Goal: Find specific page/section: Find specific page/section

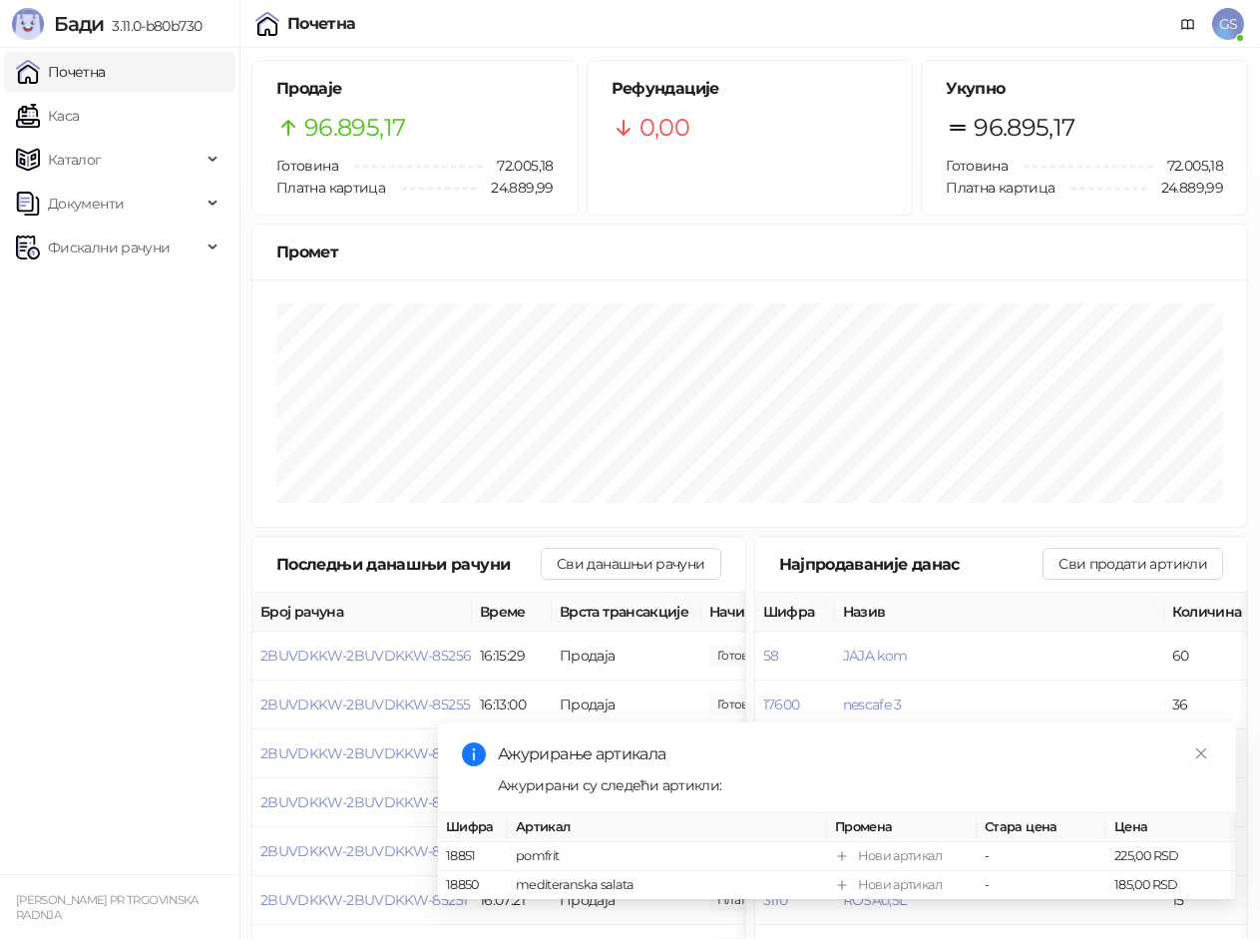
click at [79, 113] on link "Каса" at bounding box center [47, 116] width 63 height 40
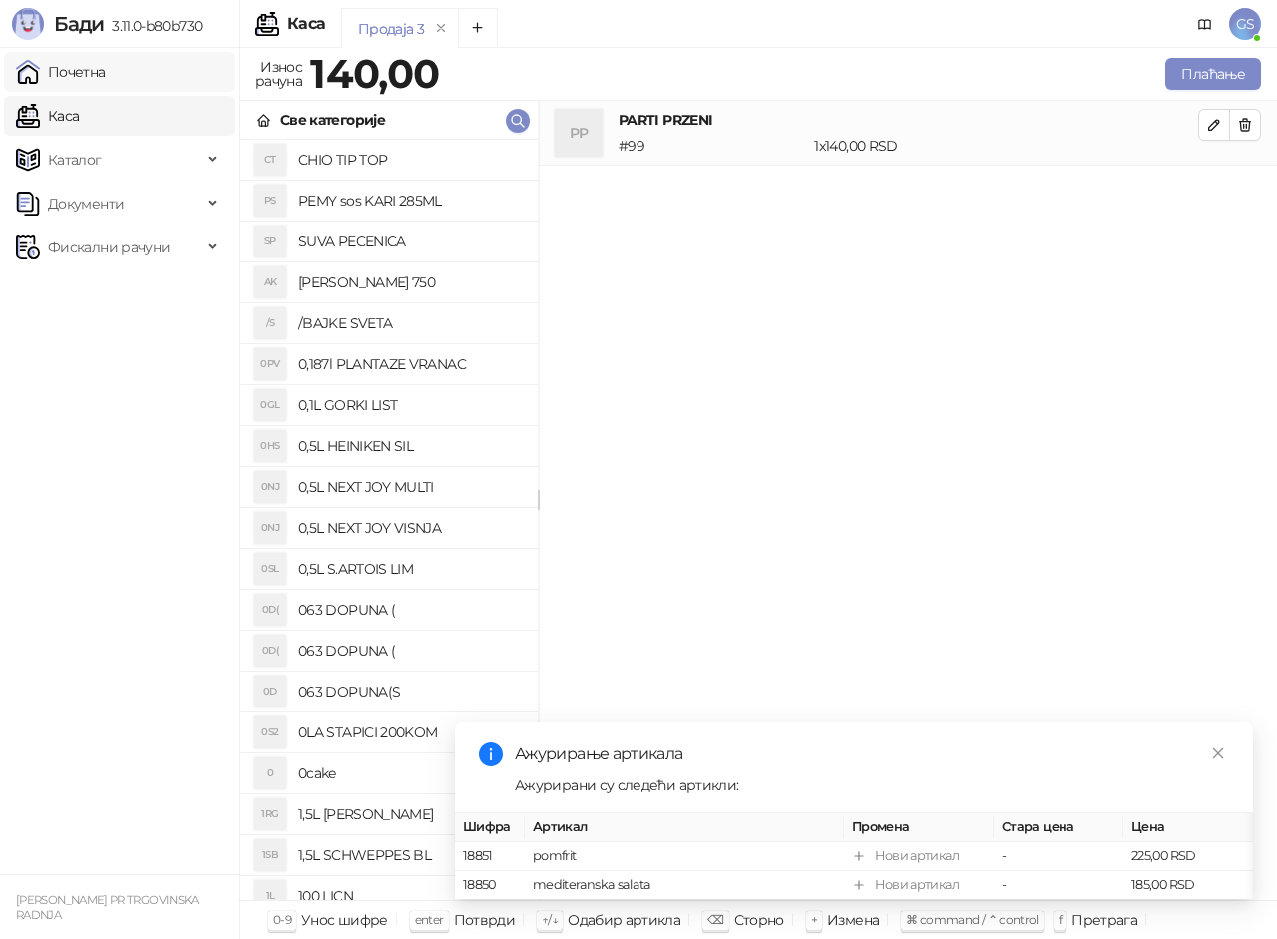
click at [106, 75] on link "Почетна" at bounding box center [61, 72] width 90 height 40
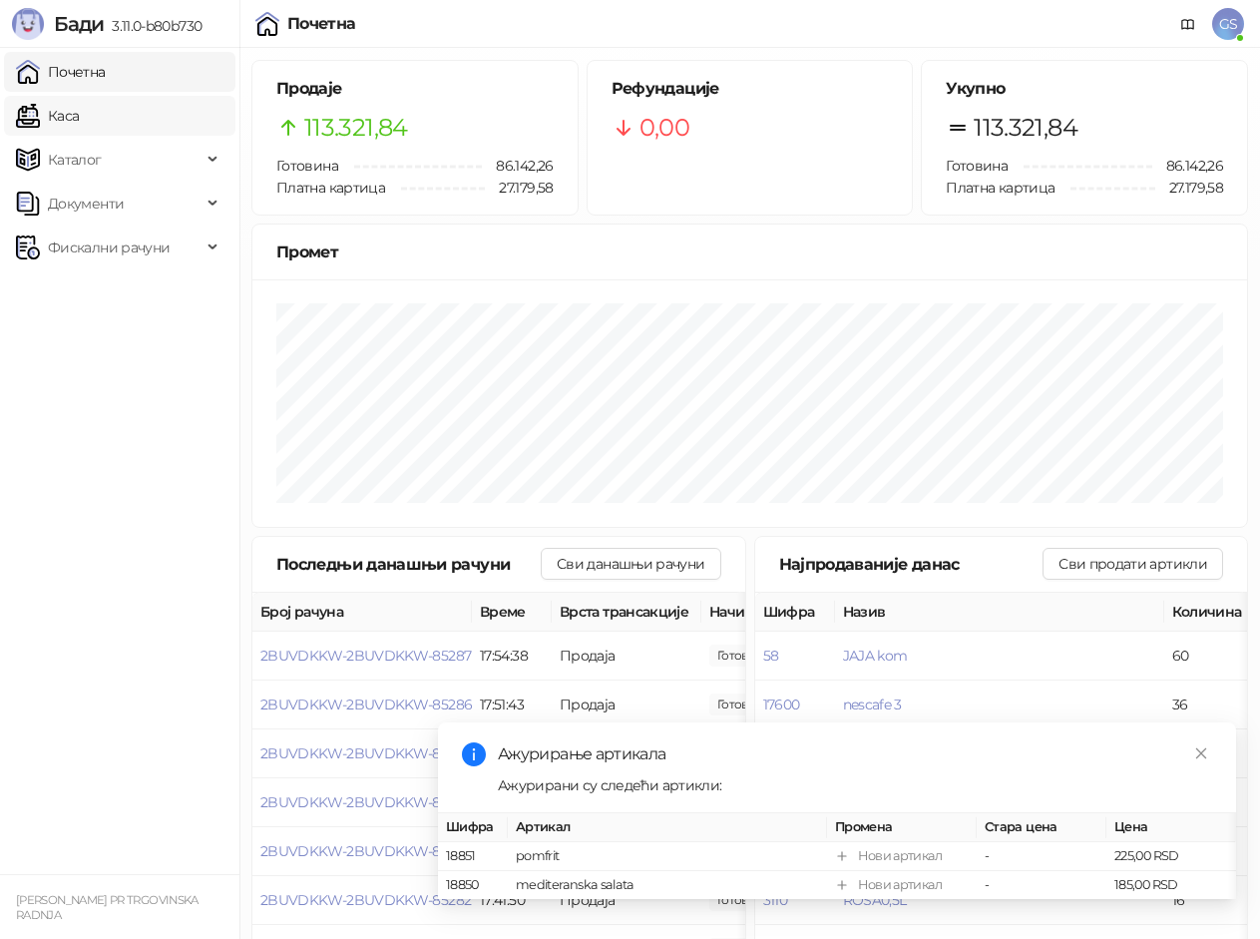
click at [79, 112] on link "Каса" at bounding box center [47, 116] width 63 height 40
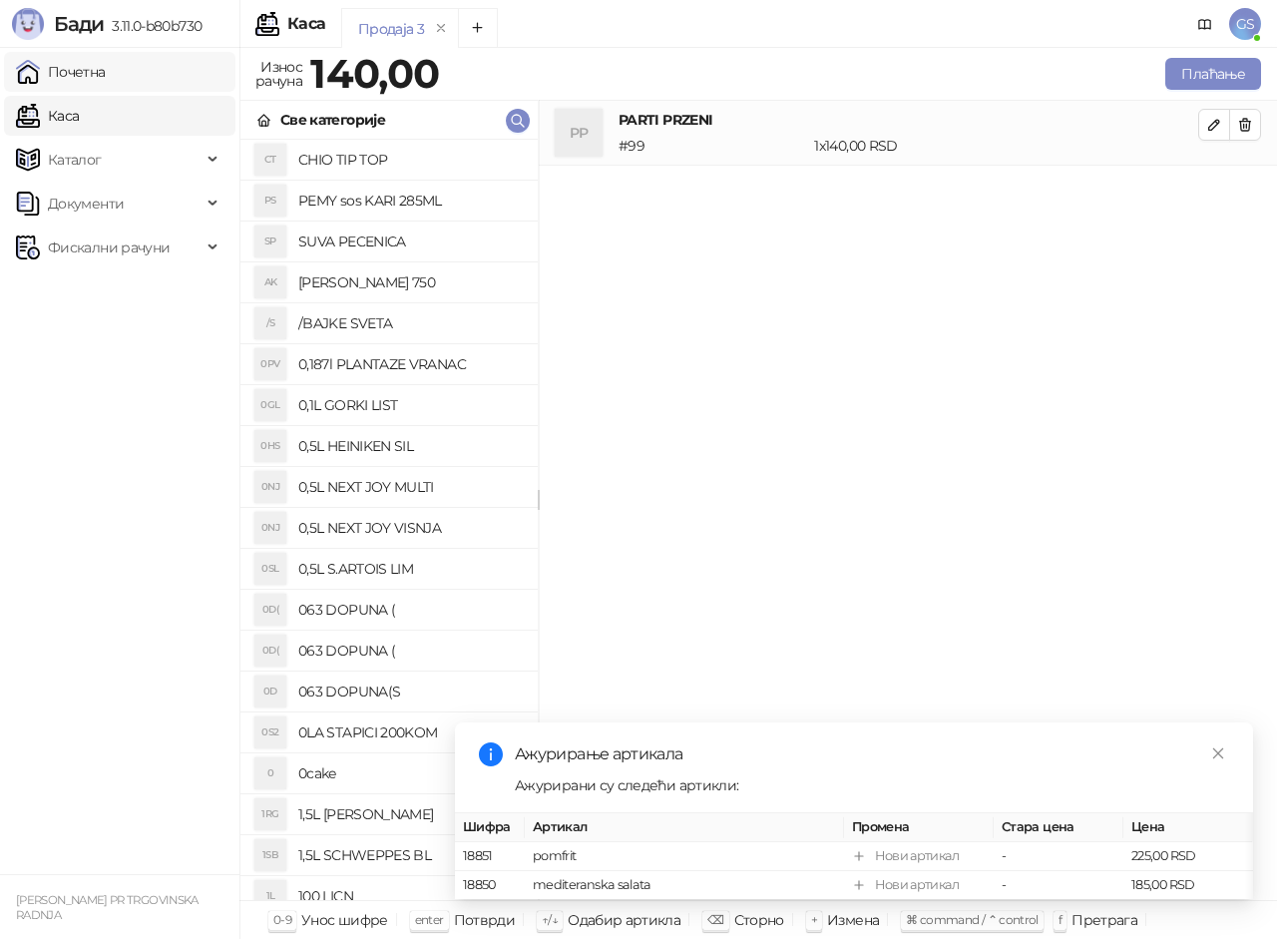
click at [106, 71] on link "Почетна" at bounding box center [61, 72] width 90 height 40
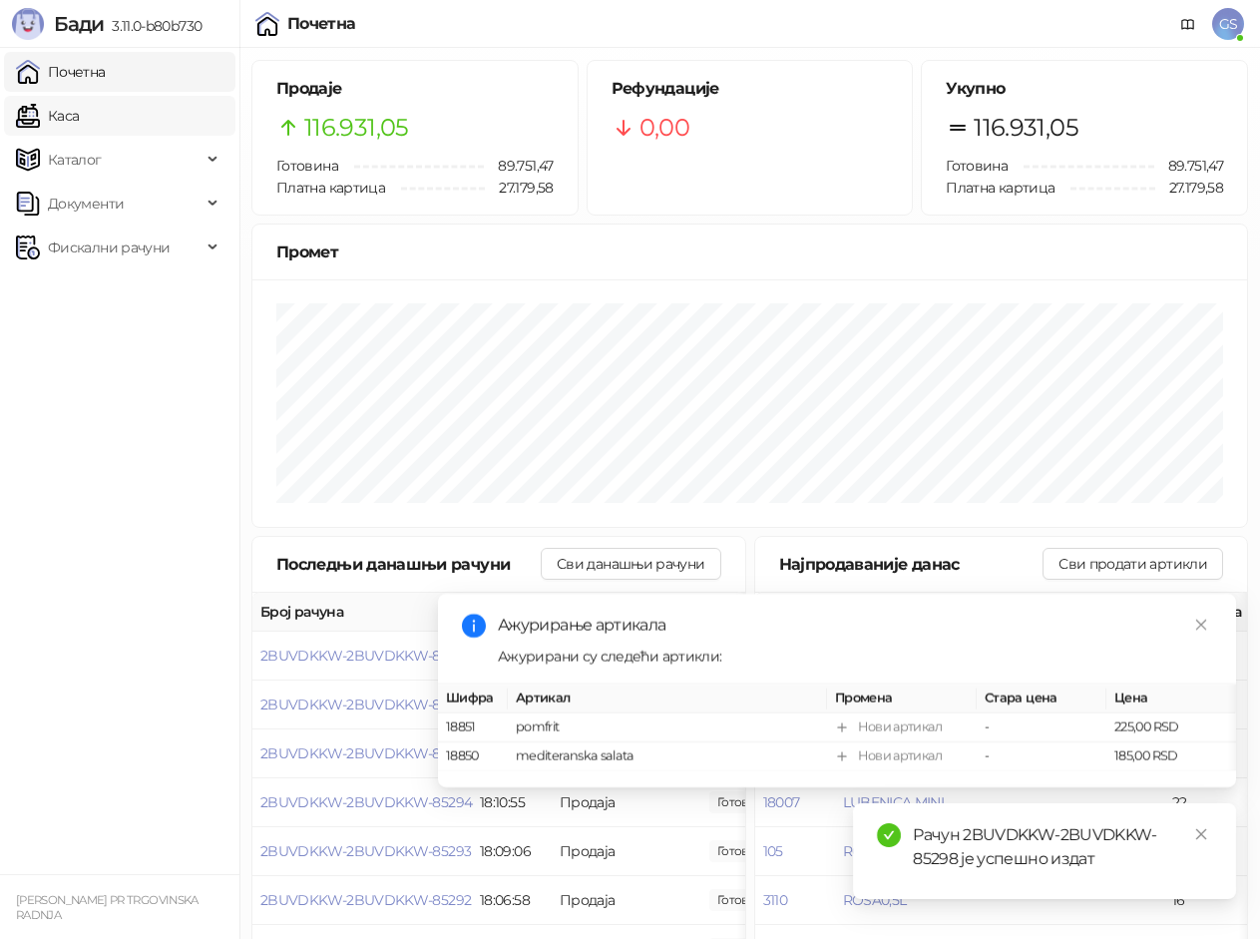
click at [79, 121] on link "Каса" at bounding box center [47, 116] width 63 height 40
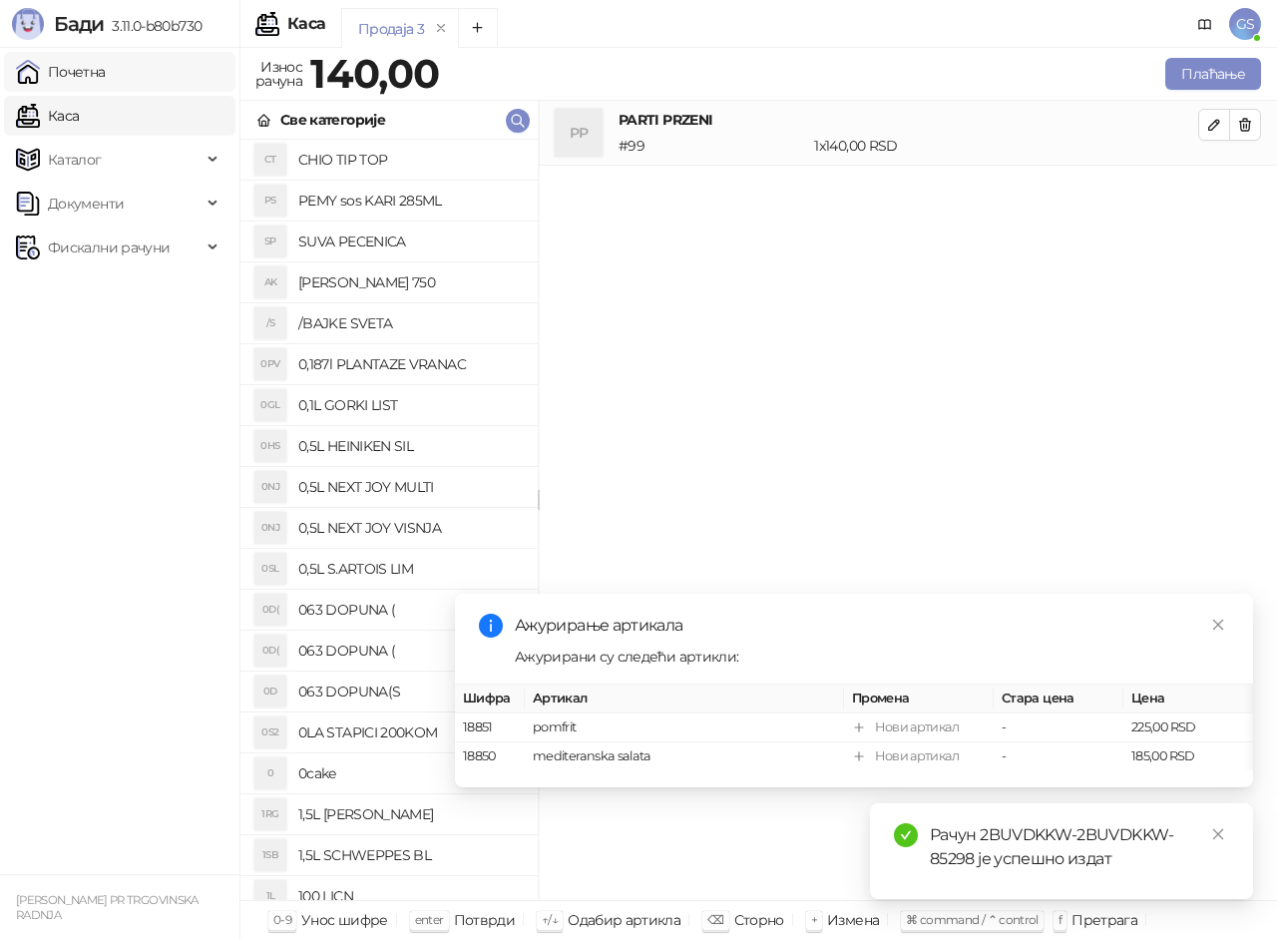
click at [106, 79] on link "Почетна" at bounding box center [61, 72] width 90 height 40
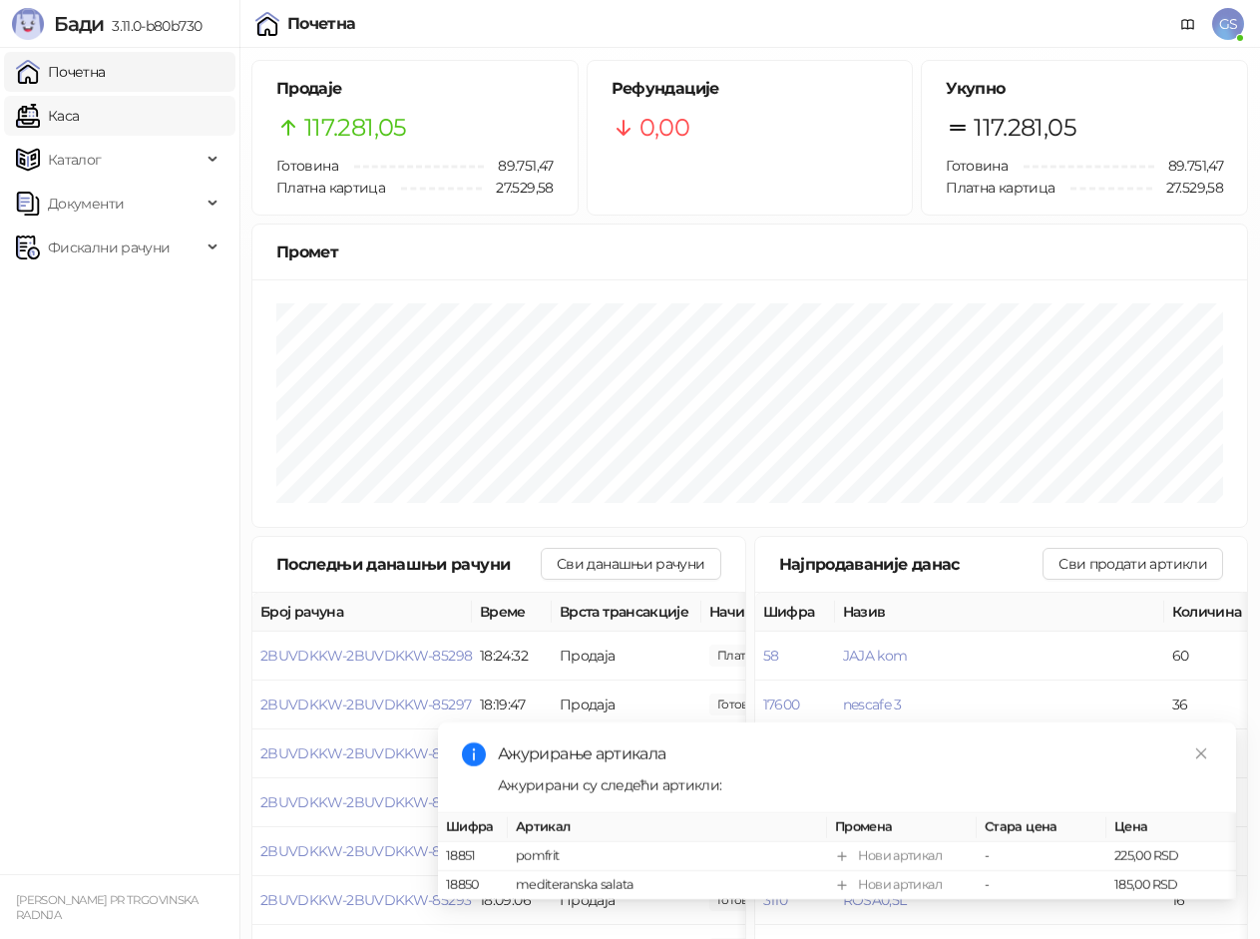
click at [79, 117] on link "Каса" at bounding box center [47, 116] width 63 height 40
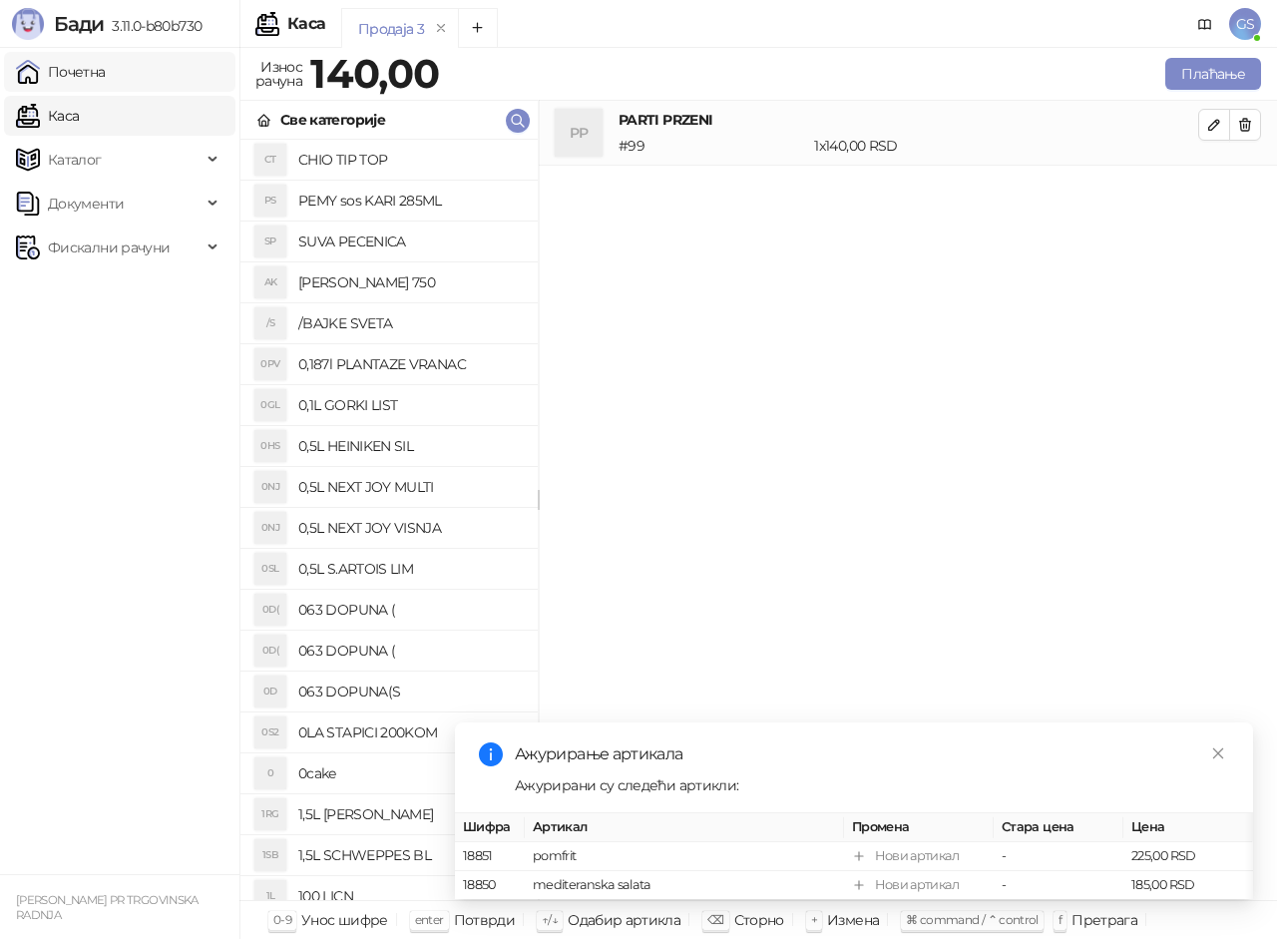
click at [106, 65] on link "Почетна" at bounding box center [61, 72] width 90 height 40
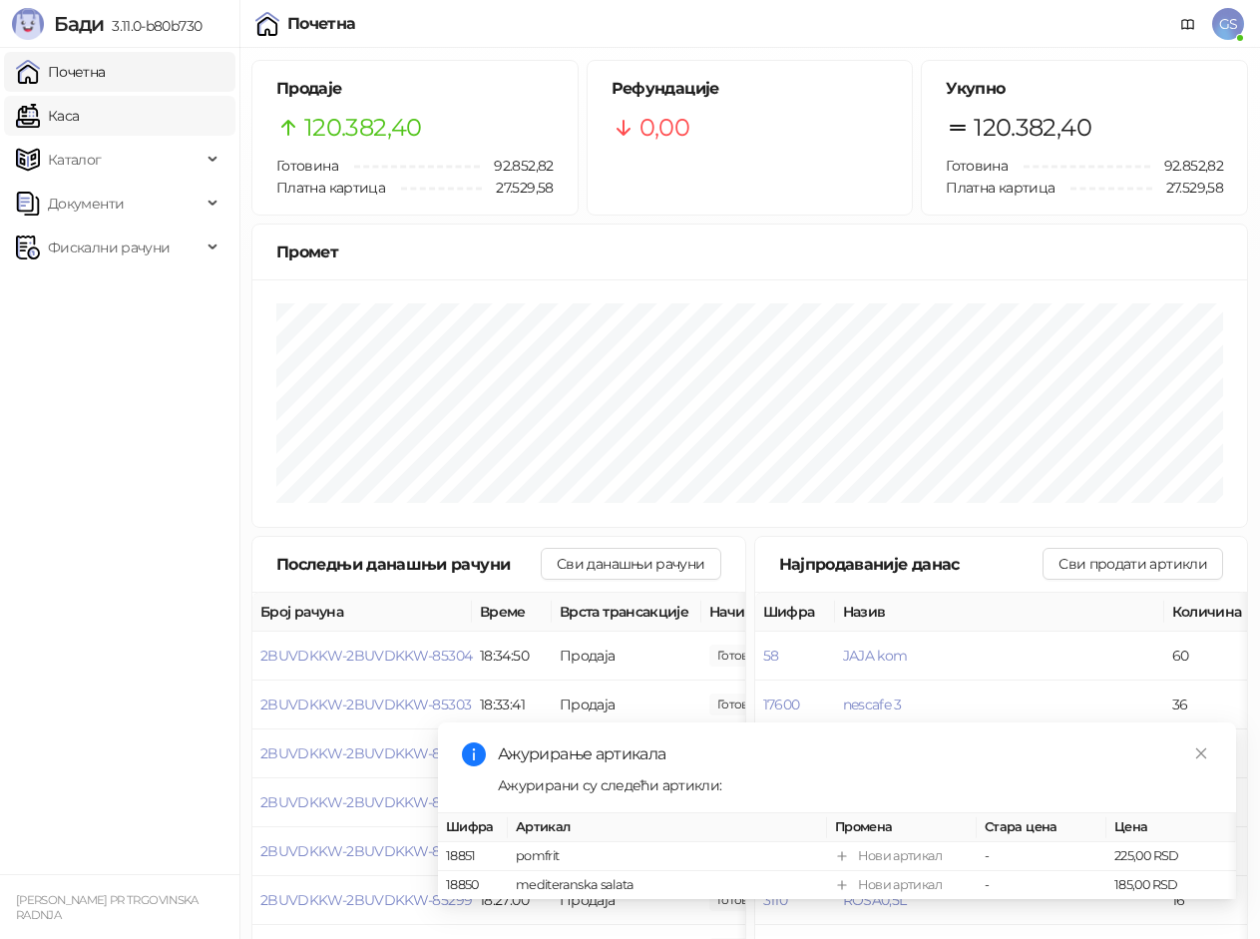
click at [79, 117] on link "Каса" at bounding box center [47, 116] width 63 height 40
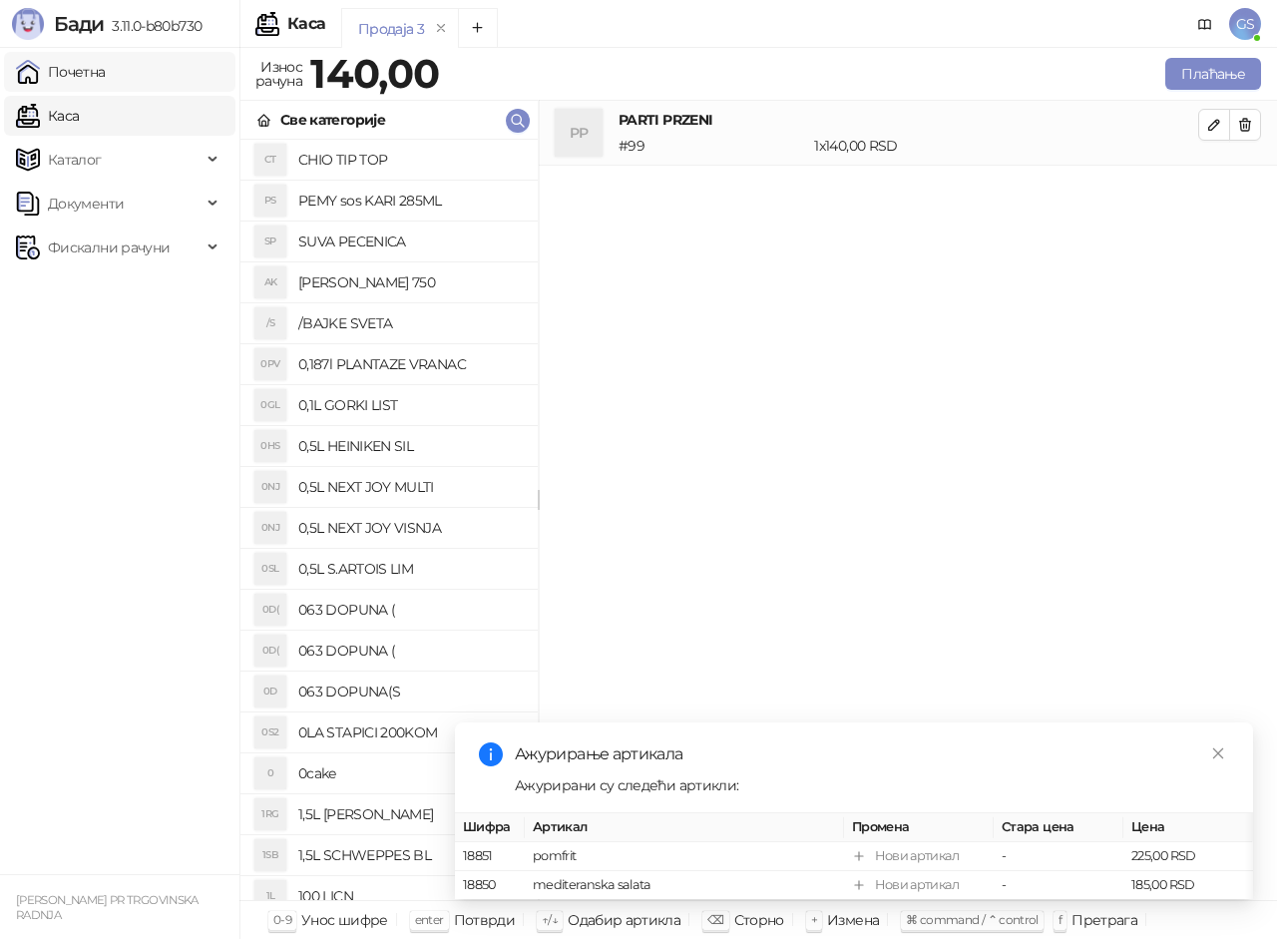
click at [106, 78] on link "Почетна" at bounding box center [61, 72] width 90 height 40
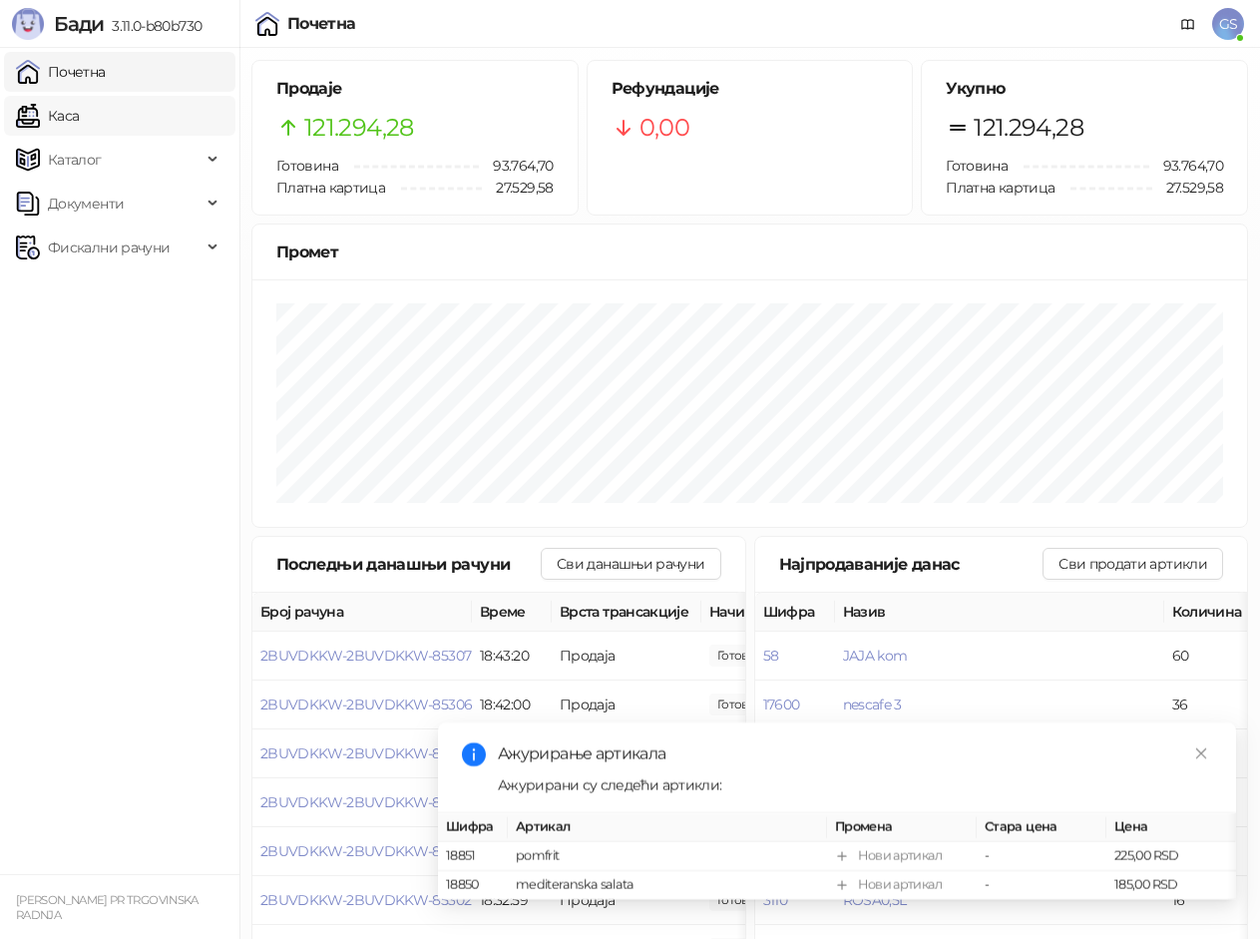
click at [79, 116] on link "Каса" at bounding box center [47, 116] width 63 height 40
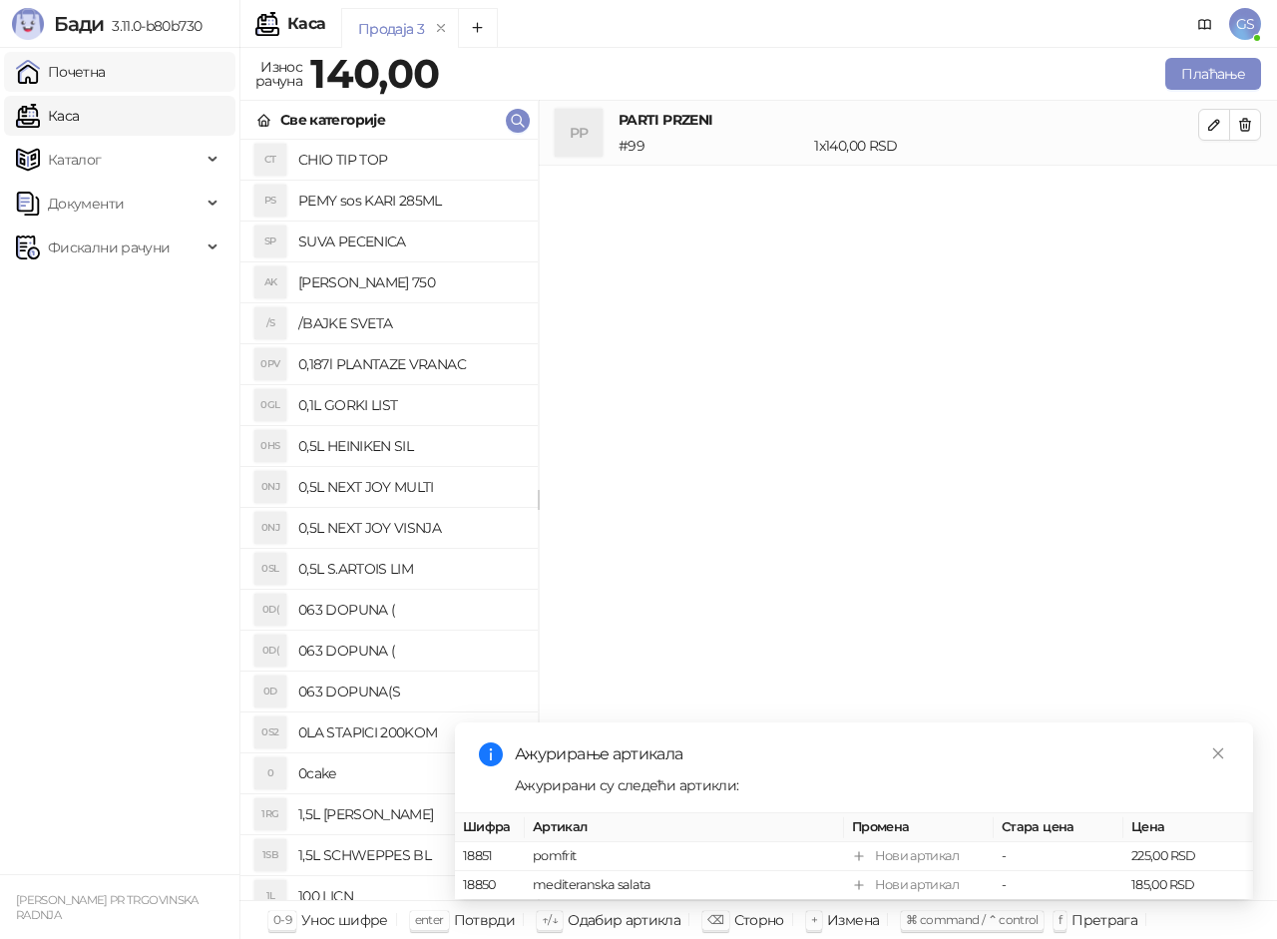
click at [106, 77] on link "Почетна" at bounding box center [61, 72] width 90 height 40
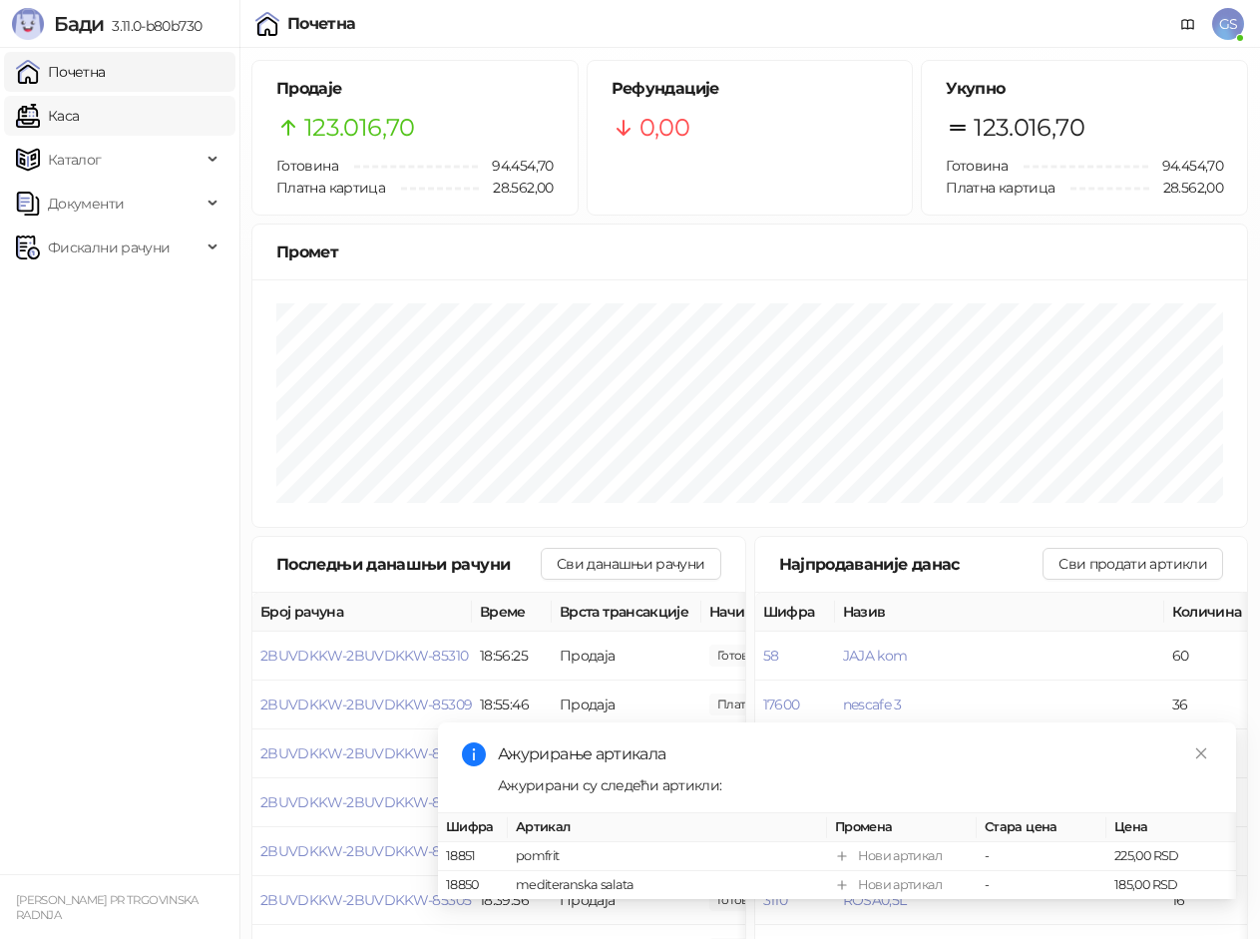
click at [79, 116] on link "Каса" at bounding box center [47, 116] width 63 height 40
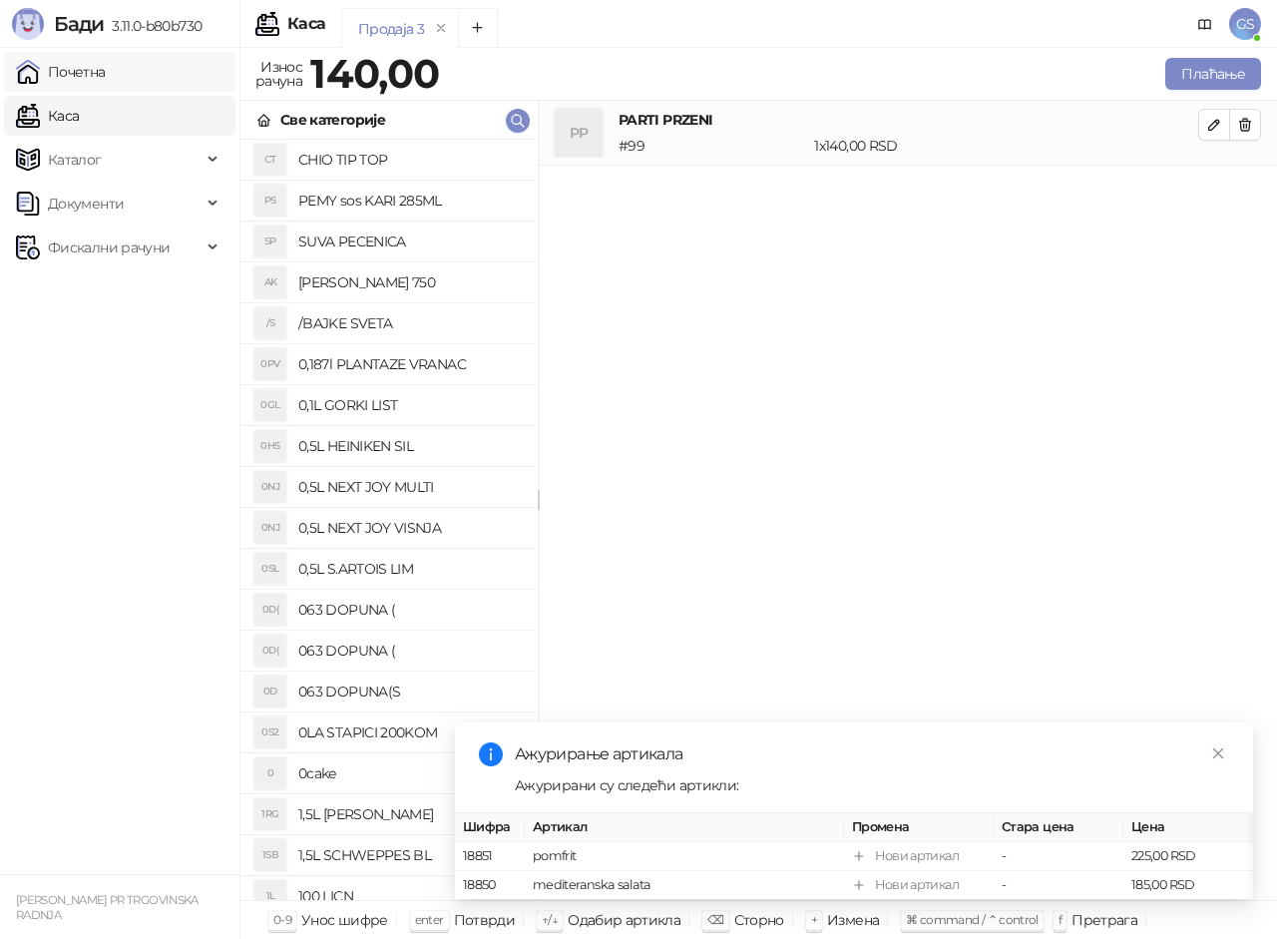
click at [106, 78] on link "Почетна" at bounding box center [61, 72] width 90 height 40
